Goal: Feedback & Contribution: Submit feedback/report problem

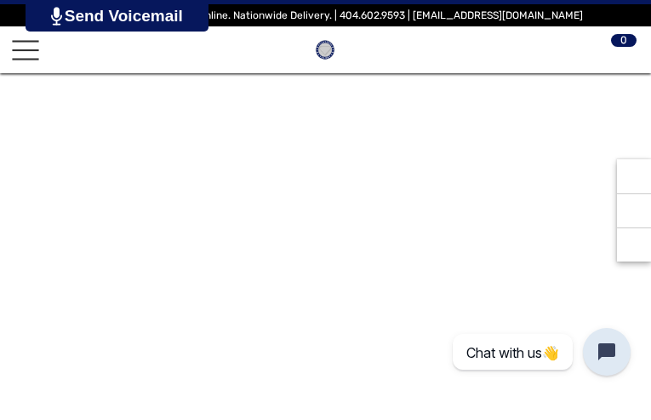
type input "**********"
type input "*********"
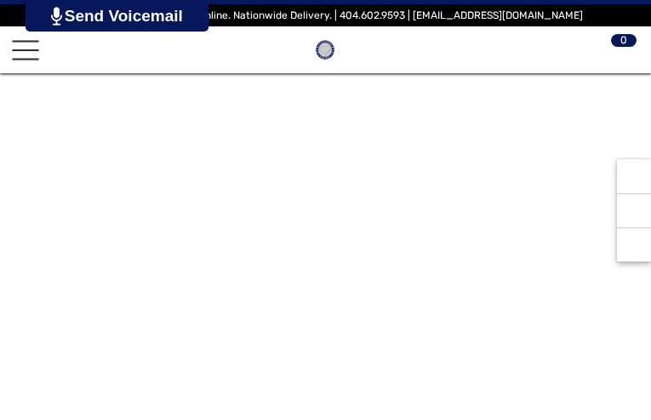
type input "**********"
